Goal: Information Seeking & Learning: Learn about a topic

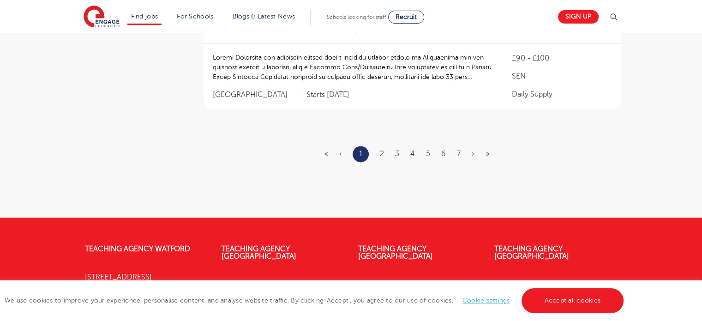
scroll to position [1200, 0]
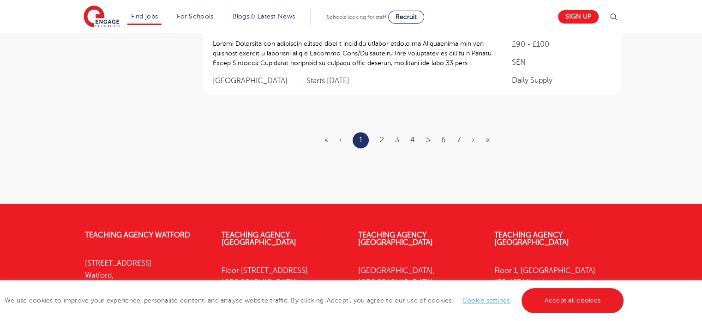
click at [376, 145] on ul "« ‹ 1 2 3 4 5 6 7 › »" at bounding box center [412, 140] width 176 height 16
click at [380, 139] on link "2" at bounding box center [382, 140] width 4 height 8
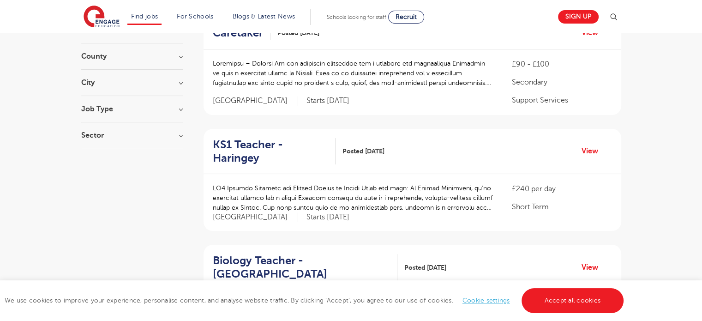
scroll to position [92, 0]
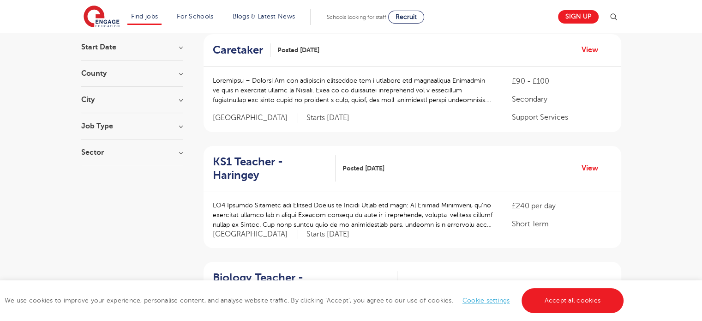
click at [294, 154] on div "KS1 Teacher - Haringey Posted [DATE] View" at bounding box center [412, 169] width 418 height 46
click at [293, 162] on h2 "KS1 Teacher - Haringey" at bounding box center [271, 168] width 116 height 27
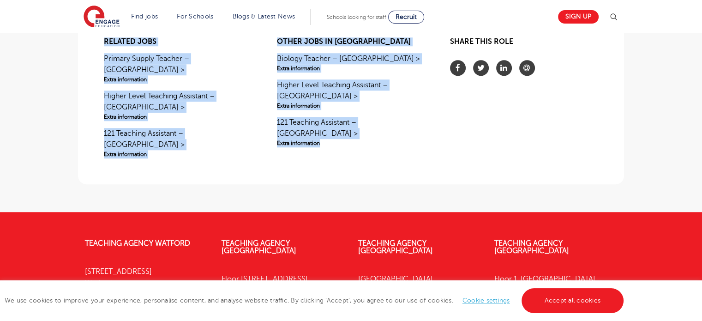
scroll to position [600, 0]
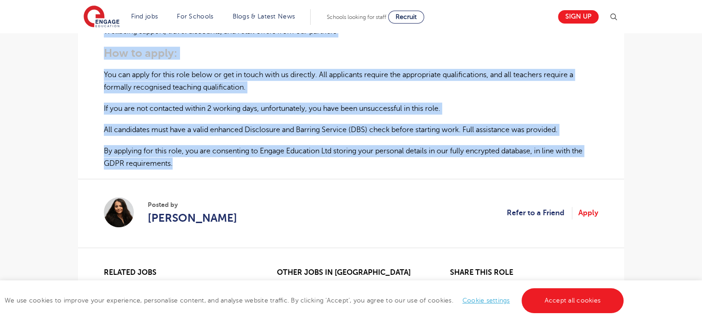
drag, startPoint x: 101, startPoint y: 111, endPoint x: 521, endPoint y: 150, distance: 422.2
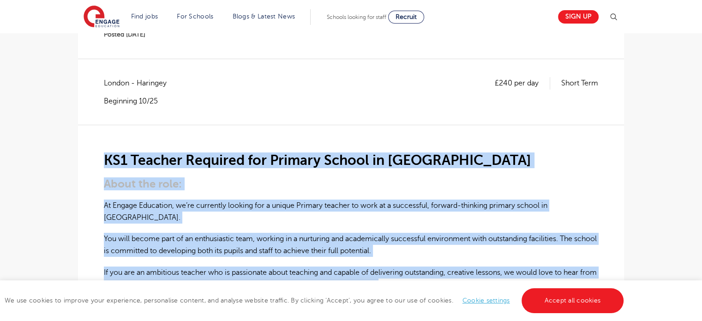
scroll to position [46, 0]
